Goal: Task Accomplishment & Management: Manage account settings

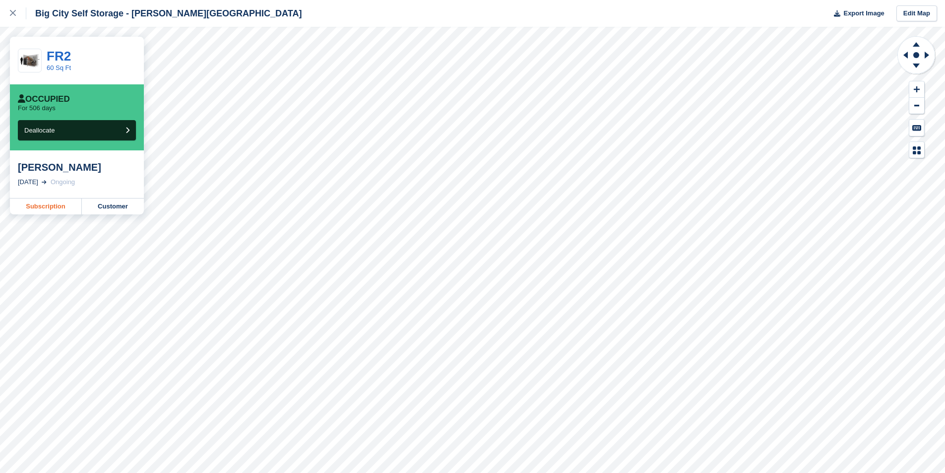
click at [54, 209] on link "Subscription" at bounding box center [46, 206] width 72 height 16
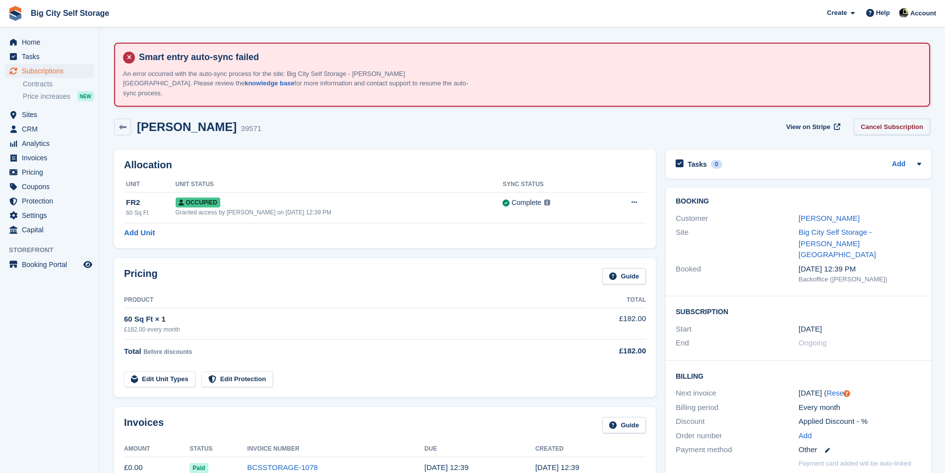
click at [869, 119] on link "Cancel Subscription" at bounding box center [892, 127] width 76 height 16
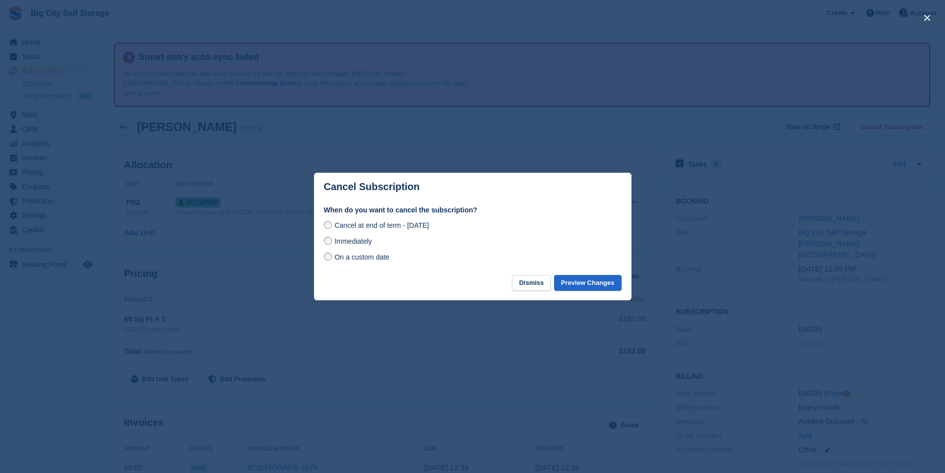
click at [360, 240] on span "Immediately" at bounding box center [352, 241] width 37 height 8
click at [593, 290] on button "Preview Changes" at bounding box center [587, 283] width 67 height 16
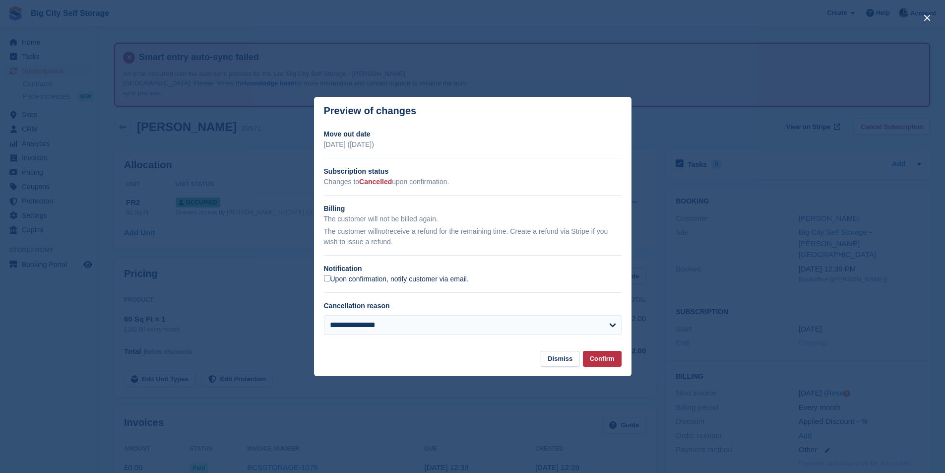
click at [453, 283] on label "Upon confirmation, notify customer via email." at bounding box center [396, 279] width 145 height 9
click at [613, 364] on button "Confirm" at bounding box center [602, 359] width 39 height 16
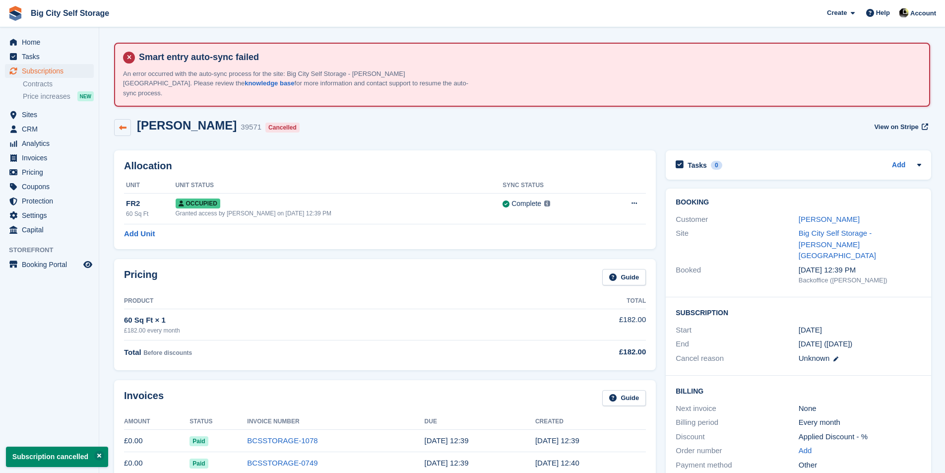
click at [125, 124] on icon at bounding box center [122, 127] width 7 height 7
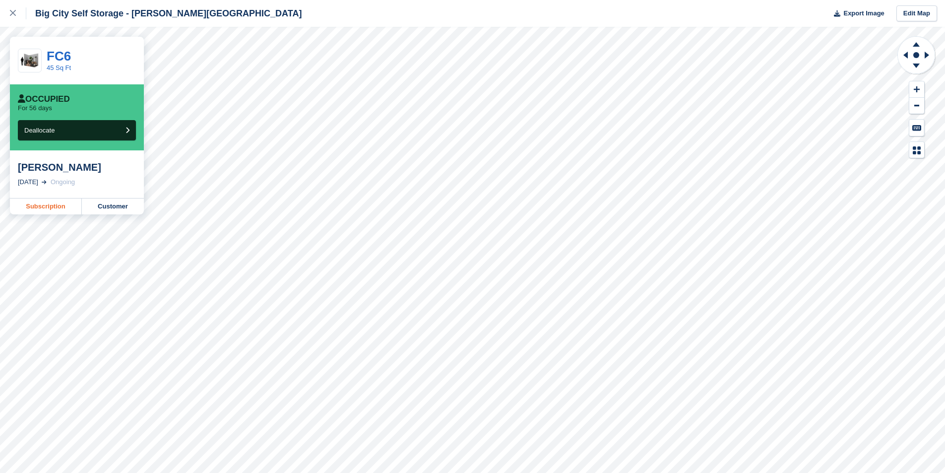
click at [40, 209] on link "Subscription" at bounding box center [46, 206] width 72 height 16
click at [48, 209] on link "Subscription" at bounding box center [46, 206] width 72 height 16
click at [17, 24] on link at bounding box center [13, 13] width 26 height 27
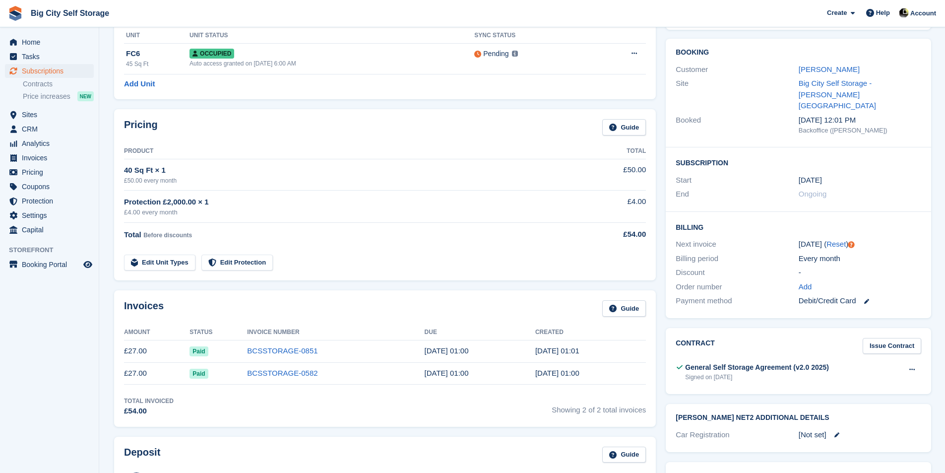
scroll to position [50, 0]
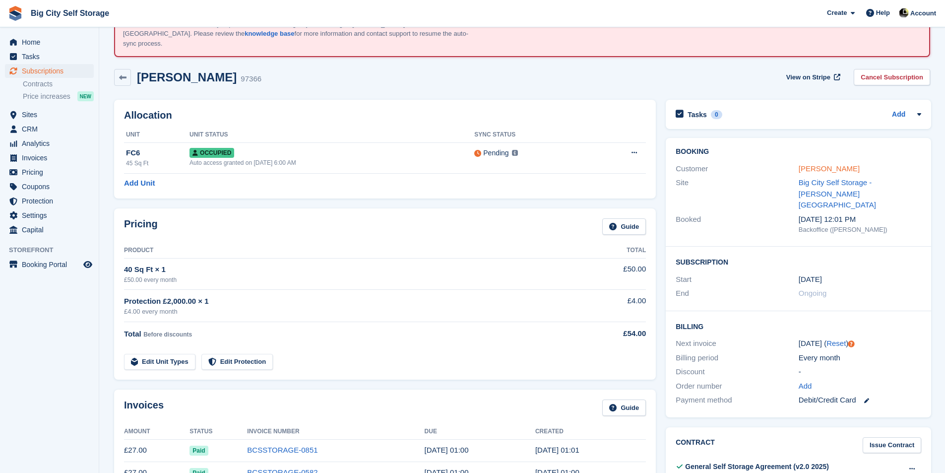
click at [820, 164] on link "[PERSON_NAME]" at bounding box center [829, 168] width 61 height 8
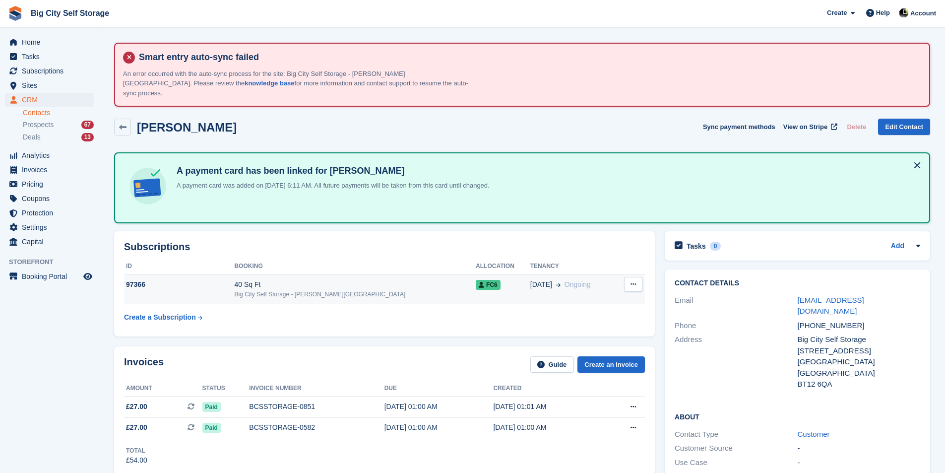
click at [339, 279] on div "40 Sq Ft" at bounding box center [355, 284] width 242 height 10
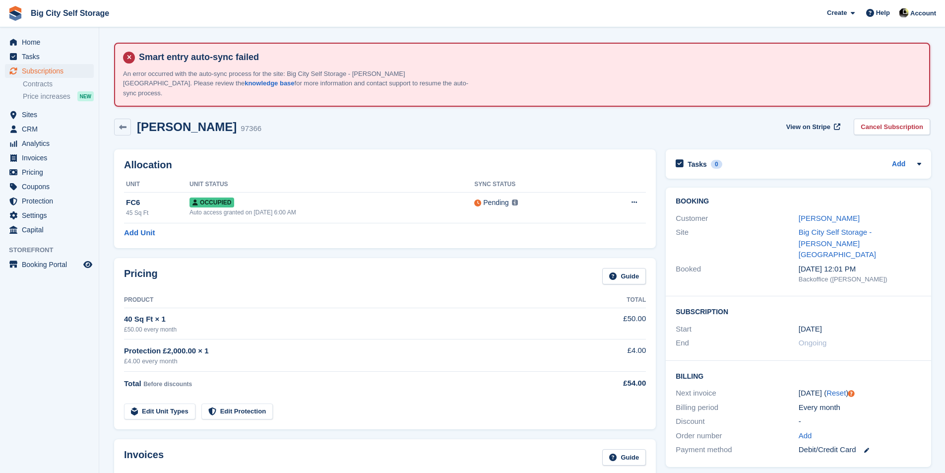
click at [871, 119] on link "Cancel Subscription" at bounding box center [892, 127] width 76 height 16
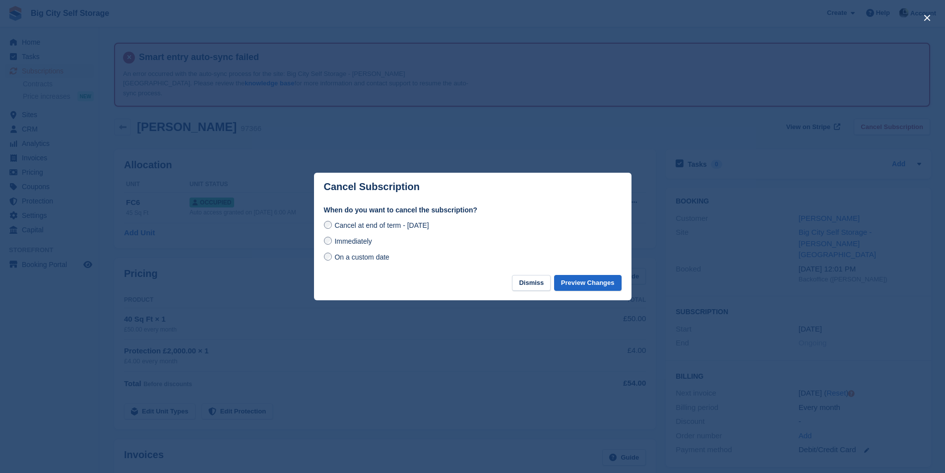
click at [374, 261] on span "On a custom date" at bounding box center [361, 257] width 55 height 8
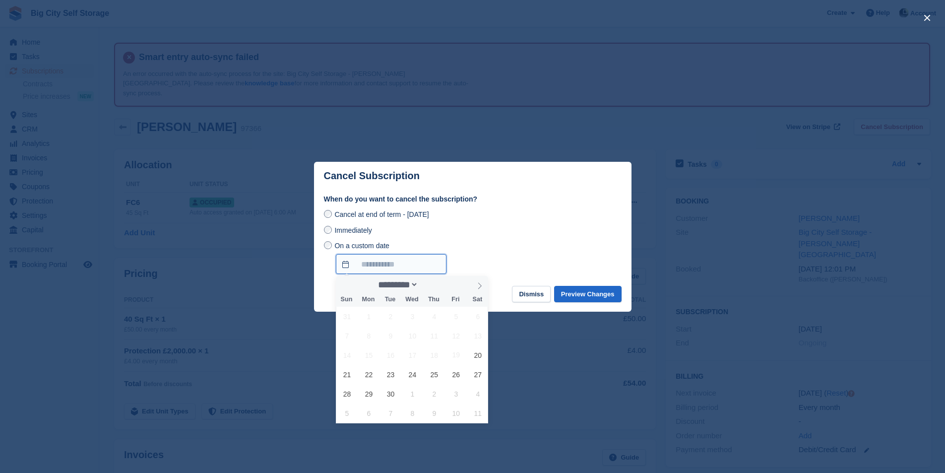
click at [477, 288] on icon at bounding box center [479, 285] width 7 height 7
select select "*"
click at [458, 376] on span "24" at bounding box center [455, 374] width 19 height 19
type input "**********"
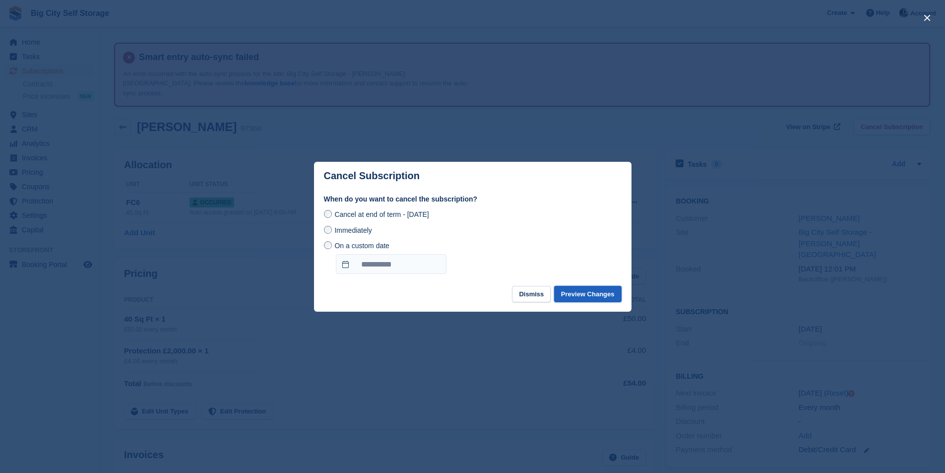
click at [582, 298] on button "Preview Changes" at bounding box center [587, 294] width 67 height 16
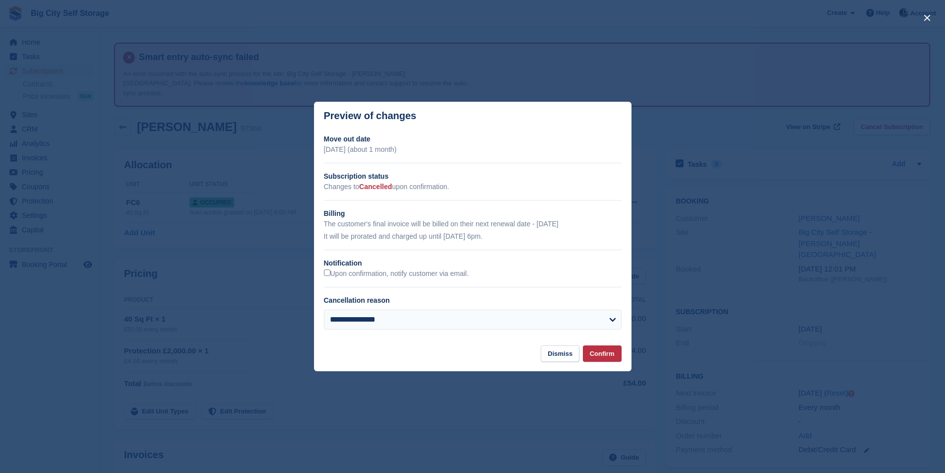
drag, startPoint x: 466, startPoint y: 270, endPoint x: 476, endPoint y: 272, distance: 10.1
click at [467, 270] on label "Upon confirmation, notify customer via email." at bounding box center [396, 273] width 145 height 9
drag, startPoint x: 601, startPoint y: 354, endPoint x: 633, endPoint y: 355, distance: 32.8
click at [616, 359] on button "Confirm" at bounding box center [602, 353] width 39 height 16
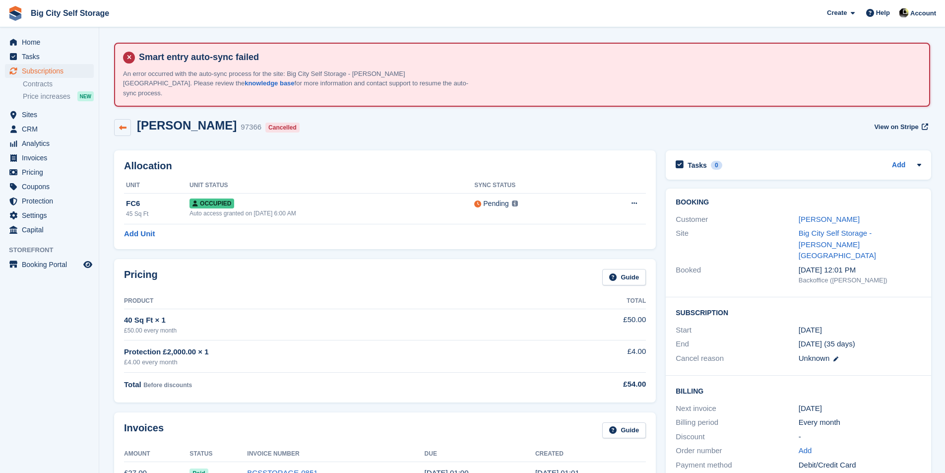
click at [120, 124] on icon at bounding box center [122, 127] width 7 height 7
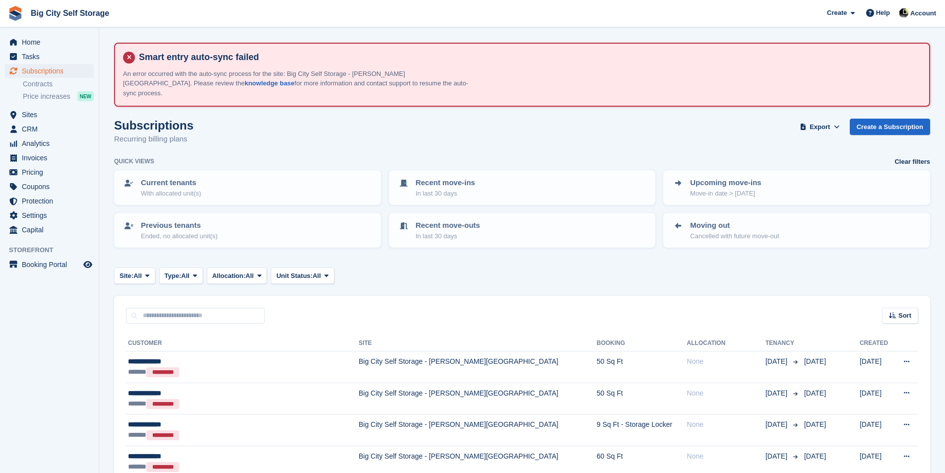
scroll to position [149, 0]
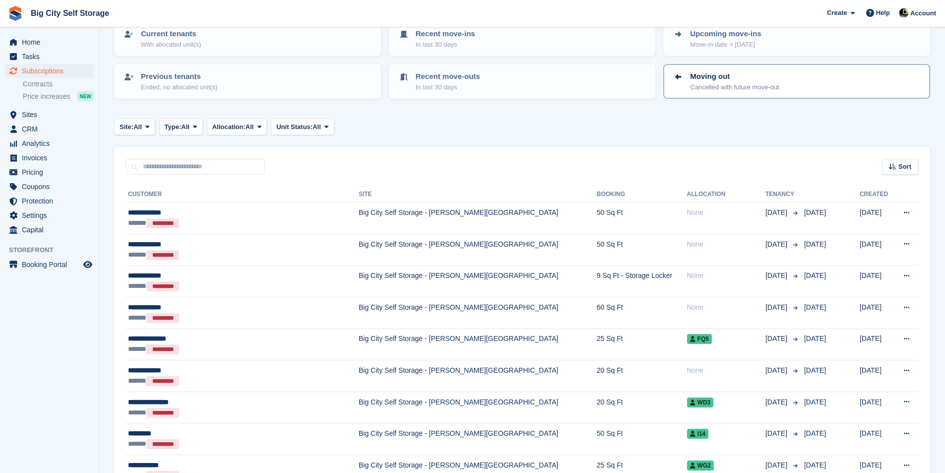
click at [752, 83] on link "Moving out Cancelled with future move-out" at bounding box center [796, 81] width 265 height 33
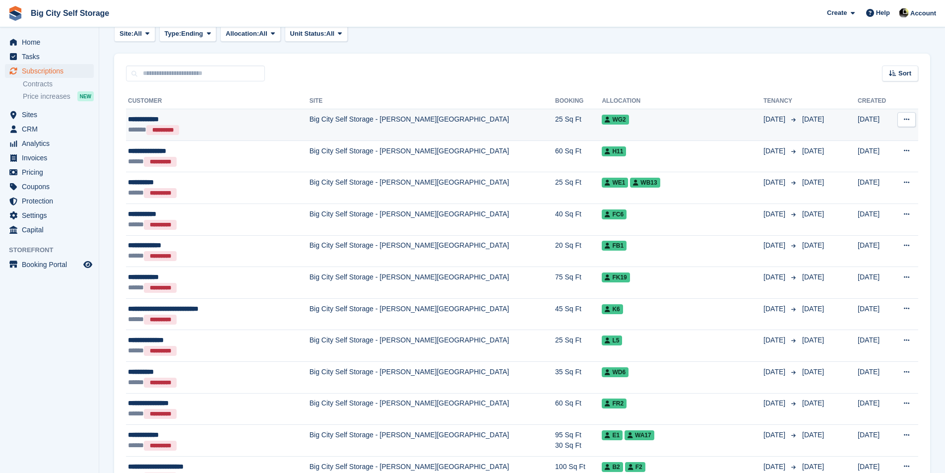
scroll to position [1, 0]
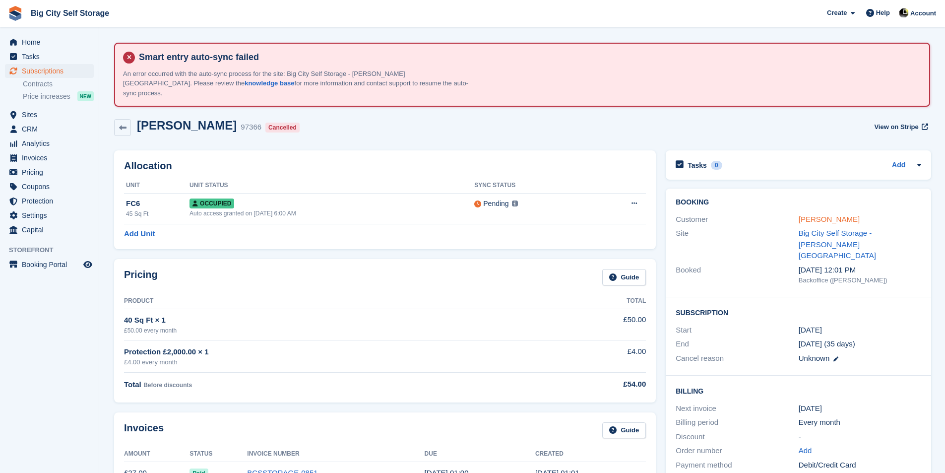
click at [807, 215] on link "[PERSON_NAME]" at bounding box center [829, 219] width 61 height 8
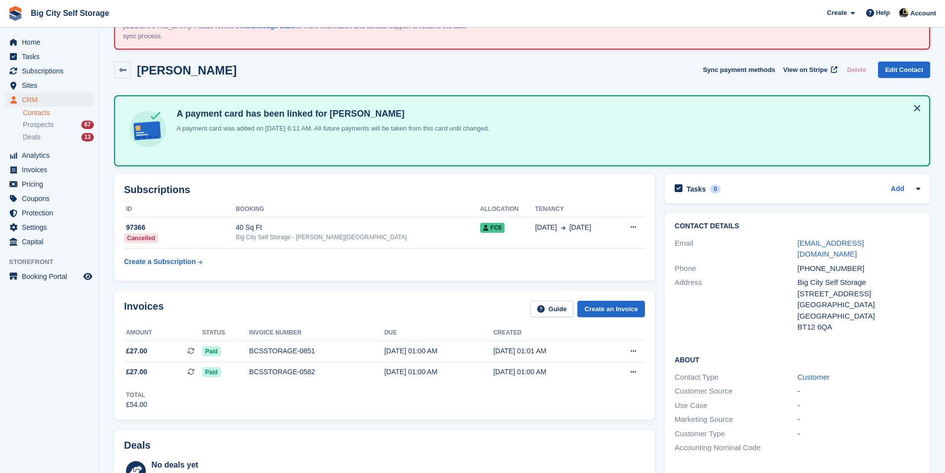
scroll to position [50, 0]
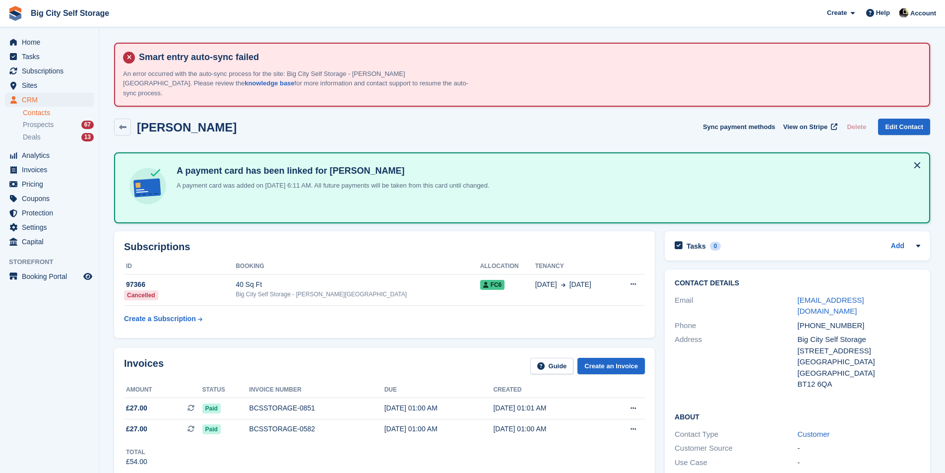
scroll to position [49, 0]
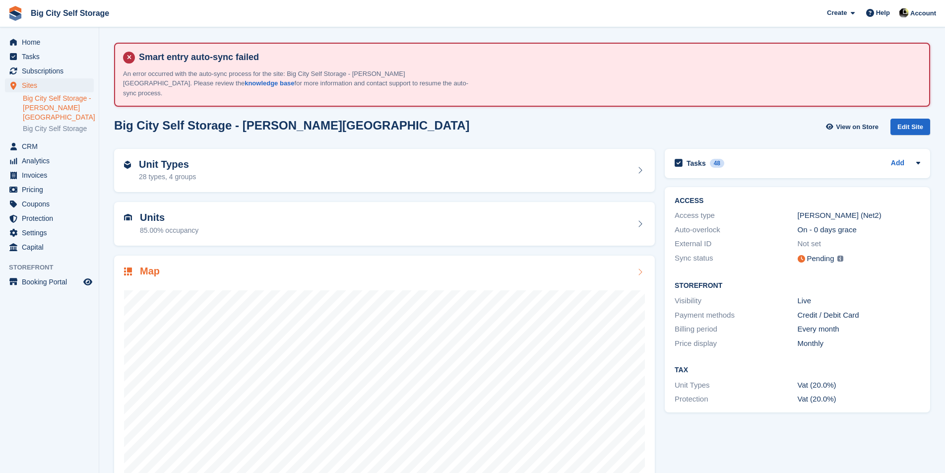
scroll to position [17, 0]
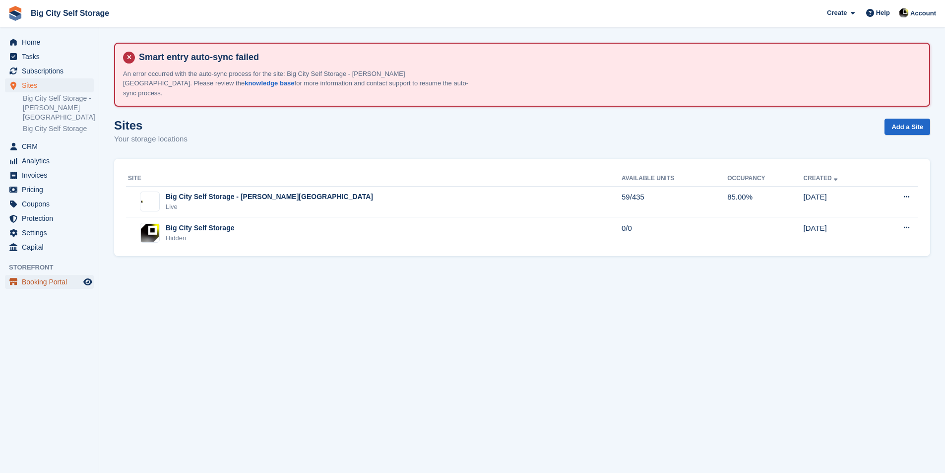
click at [54, 275] on span "Booking Portal" at bounding box center [52, 282] width 60 height 14
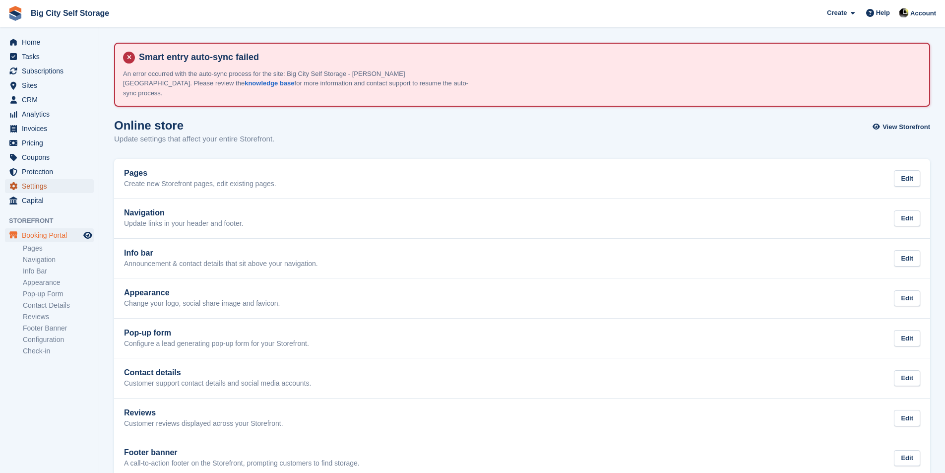
click at [42, 190] on span "Settings" at bounding box center [52, 186] width 60 height 14
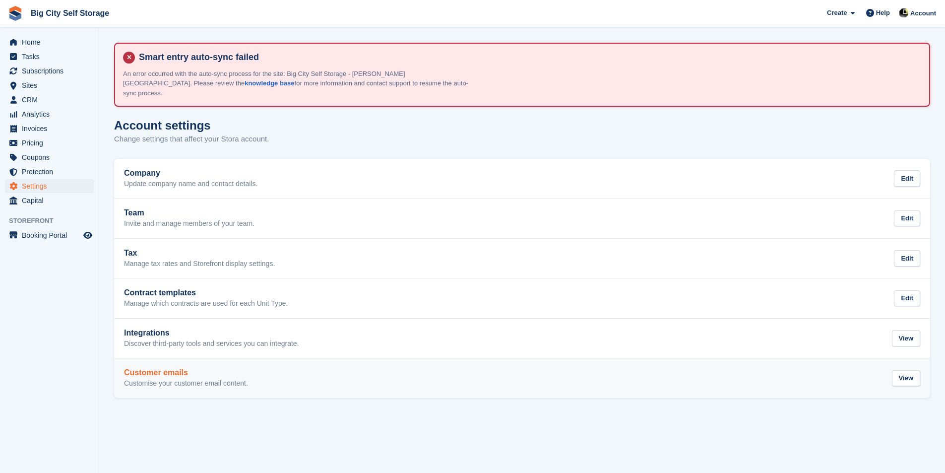
click at [170, 379] on p "Customise your customer email content." at bounding box center [186, 383] width 124 height 9
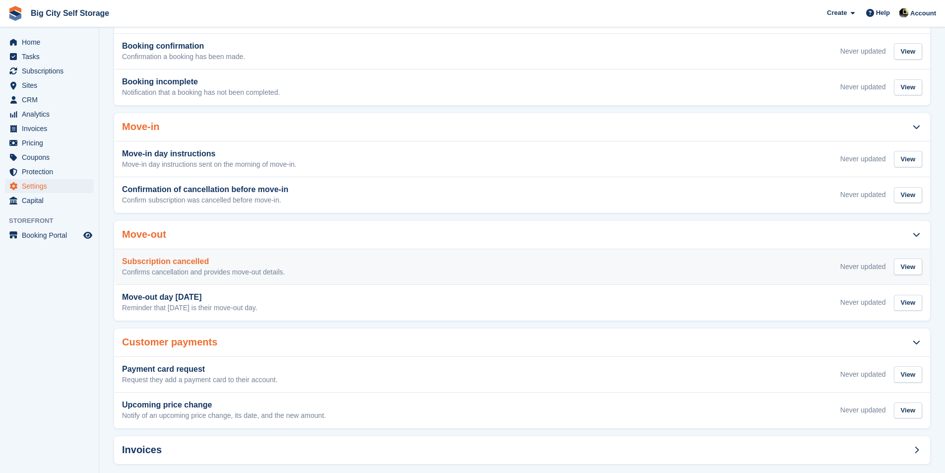
scroll to position [265, 0]
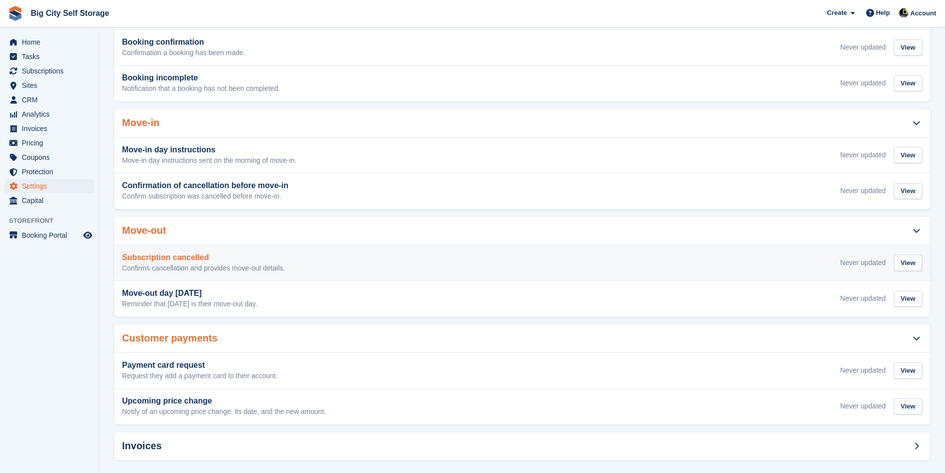
click at [315, 255] on div "Subscription cancelled Confirms cancellation and provides move-out details. Nev…" at bounding box center [522, 263] width 800 height 20
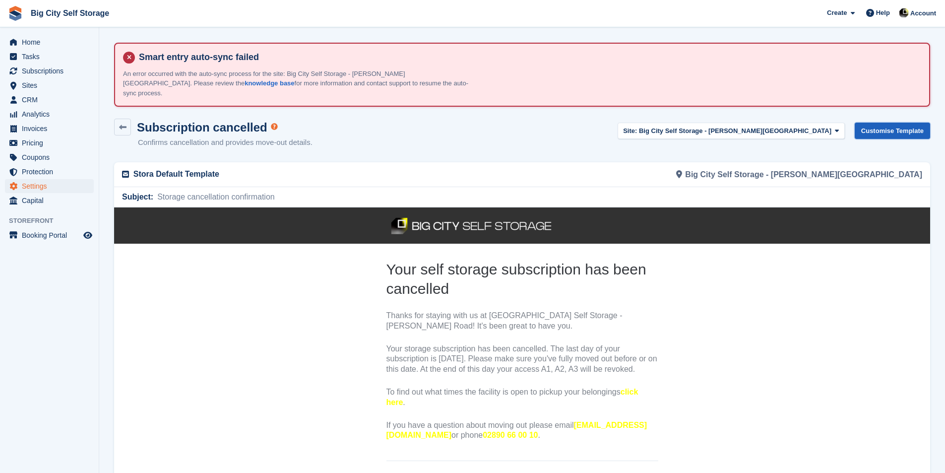
click at [897, 125] on link "Customise Template" at bounding box center [892, 131] width 75 height 16
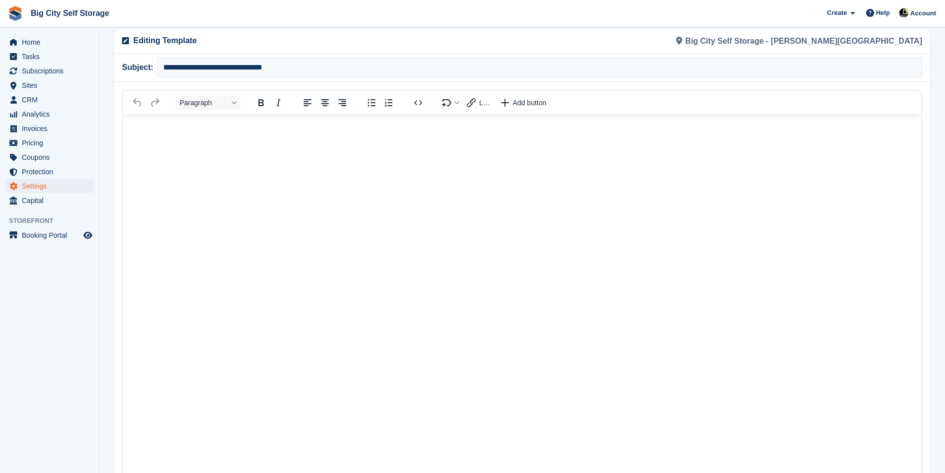
scroll to position [116, 0]
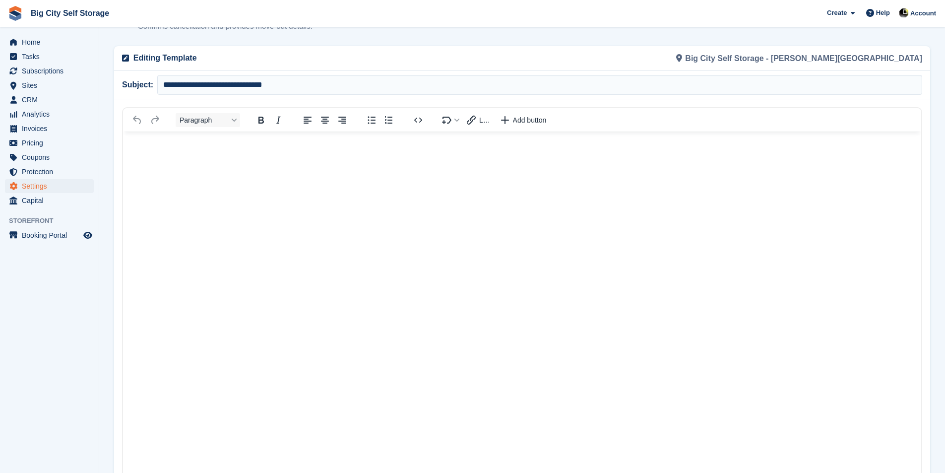
drag, startPoint x: 338, startPoint y: 374, endPoint x: 216, endPoint y: 253, distance: 172.2
click at [216, 253] on html at bounding box center [522, 310] width 798 height 359
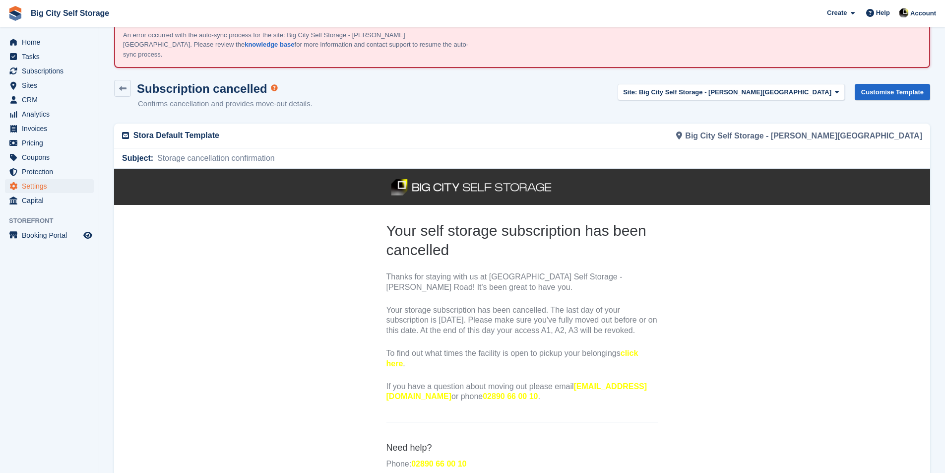
scroll to position [50, 0]
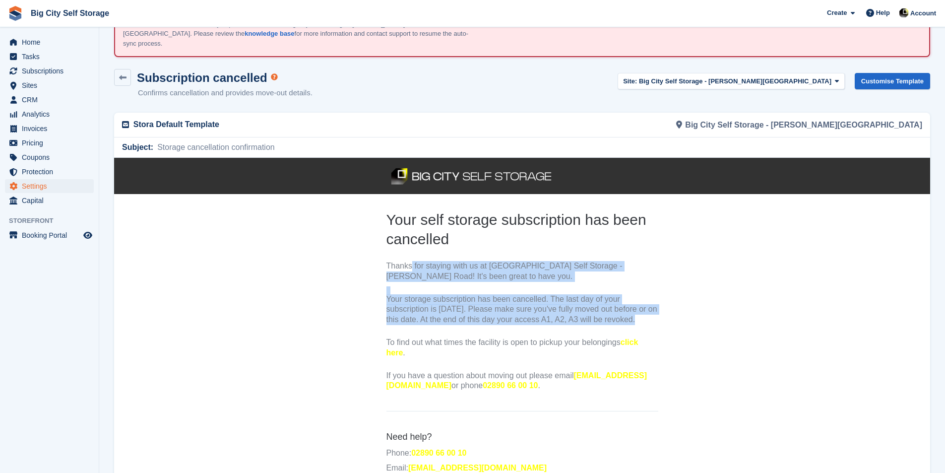
drag, startPoint x: 471, startPoint y: 335, endPoint x: 391, endPoint y: 262, distance: 108.1
click at [391, 262] on th "Your self storage subscription has been cancelled Thanks for staying with us at…" at bounding box center [522, 302] width 272 height 186
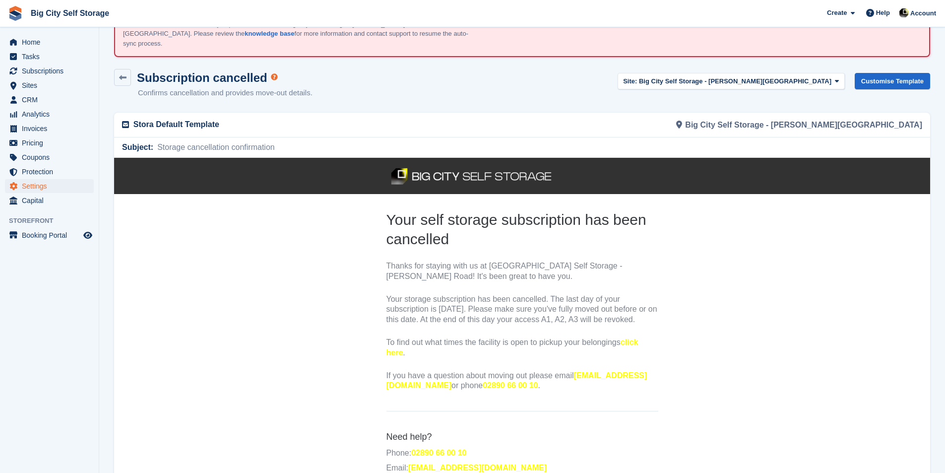
click at [383, 269] on th "Your self storage subscription has been cancelled Thanks for staying with us at…" at bounding box center [522, 306] width 288 height 194
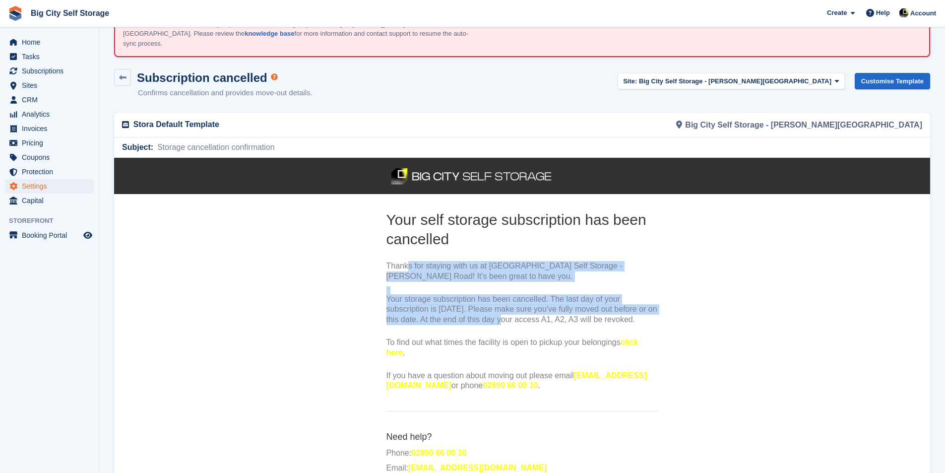
drag, startPoint x: 386, startPoint y: 263, endPoint x: 477, endPoint y: 316, distance: 104.9
click at [477, 316] on th "Your self storage subscription has been cancelled Thanks for staying with us at…" at bounding box center [522, 302] width 272 height 186
click at [524, 310] on p "Your storage subscription has been cancelled. The last day of your subscription…" at bounding box center [522, 309] width 272 height 31
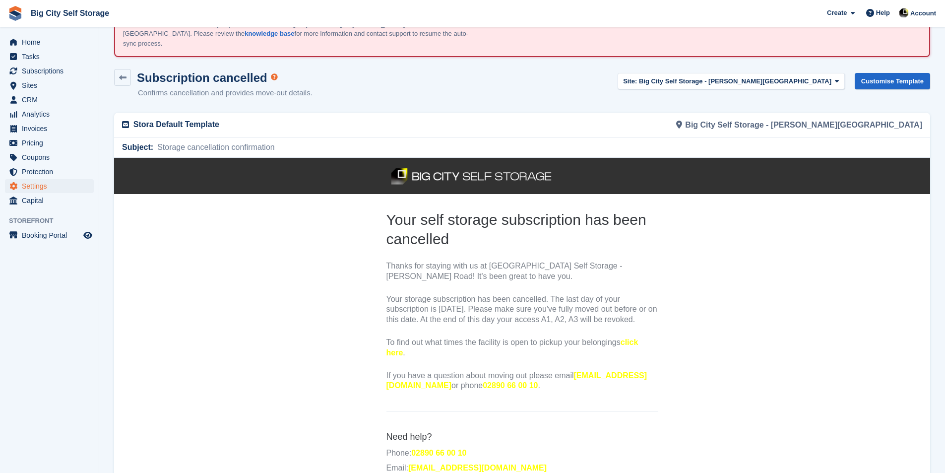
click at [502, 324] on p "Your storage subscription has been cancelled. The last day of your subscription…" at bounding box center [522, 309] width 272 height 31
